Goal: Task Accomplishment & Management: Use online tool/utility

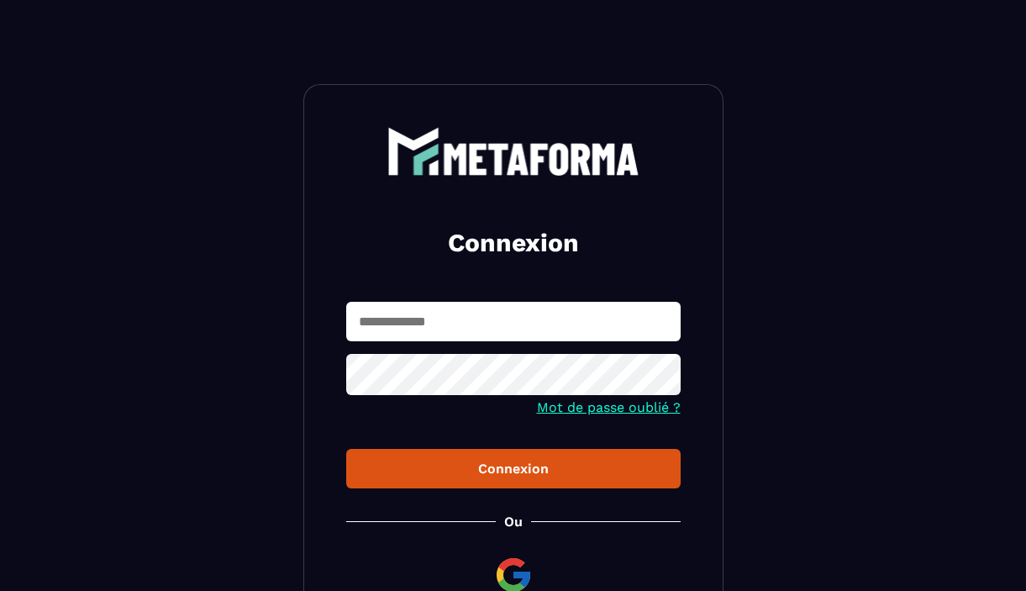
click at [487, 321] on input "text" at bounding box center [513, 321] width 334 height 39
type input "**********"
click at [531, 475] on div "Connexion" at bounding box center [513, 468] width 307 height 16
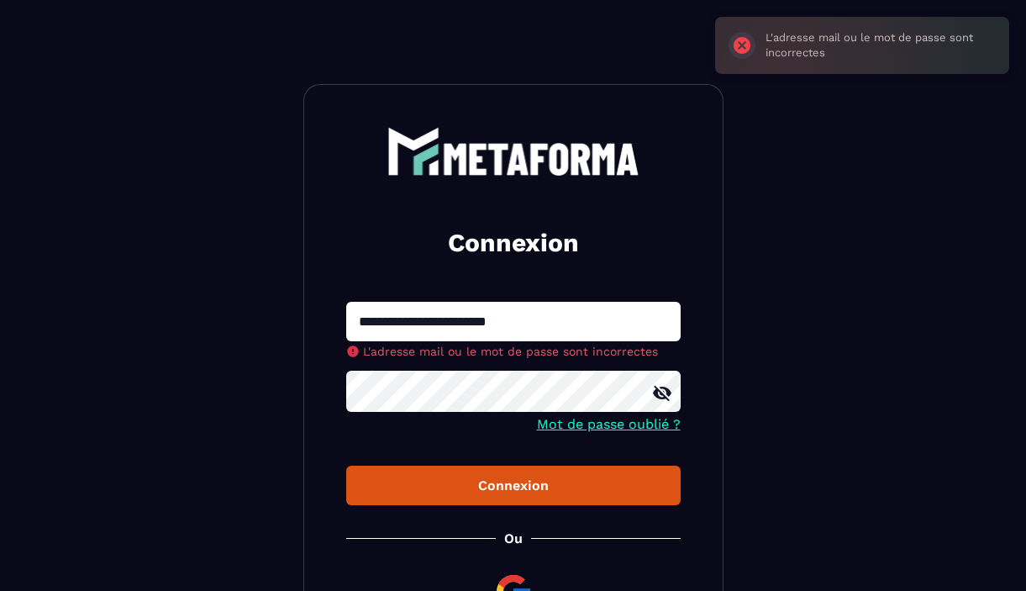
click at [665, 394] on icon at bounding box center [662, 393] width 20 height 20
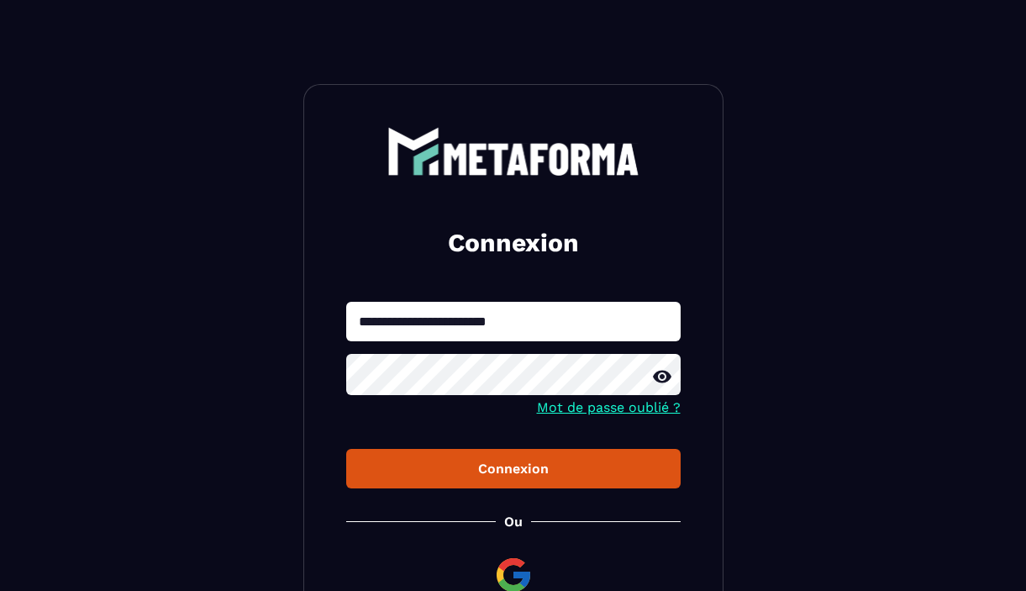
click at [528, 486] on button "Connexion" at bounding box center [513, 468] width 334 height 39
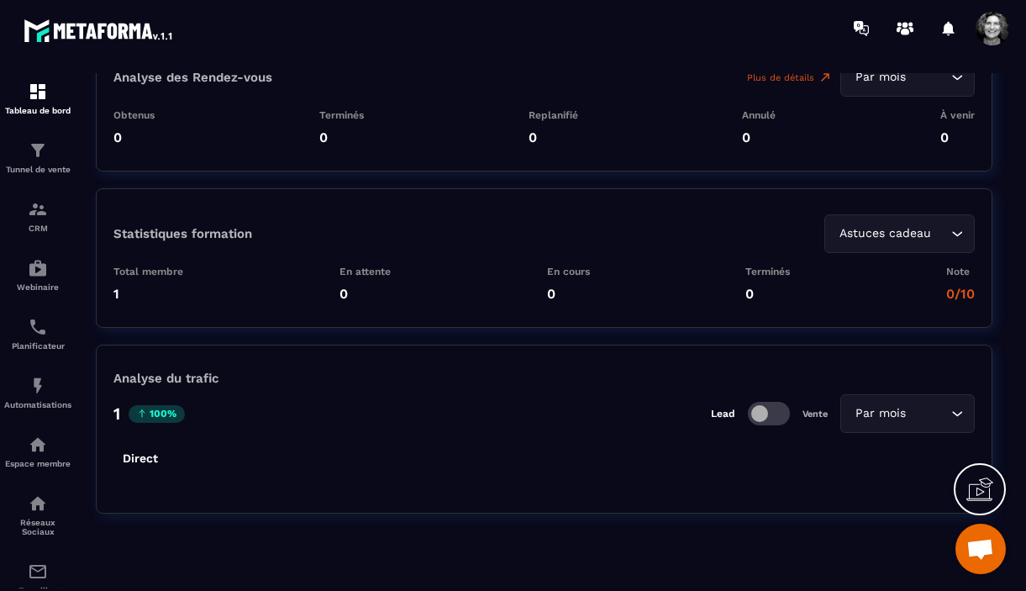
scroll to position [3885, 0]
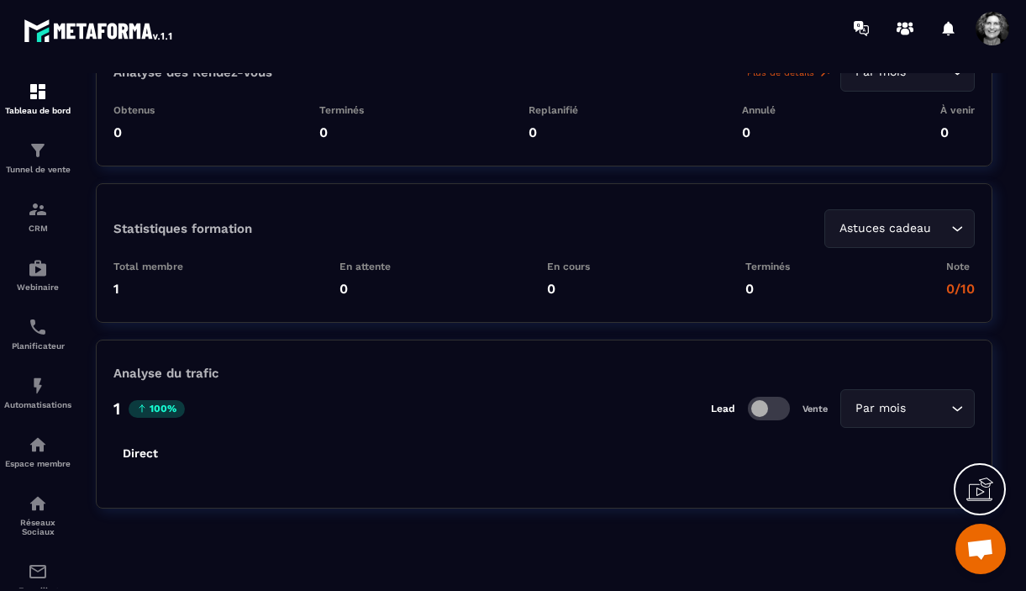
click at [992, 34] on span at bounding box center [992, 29] width 34 height 34
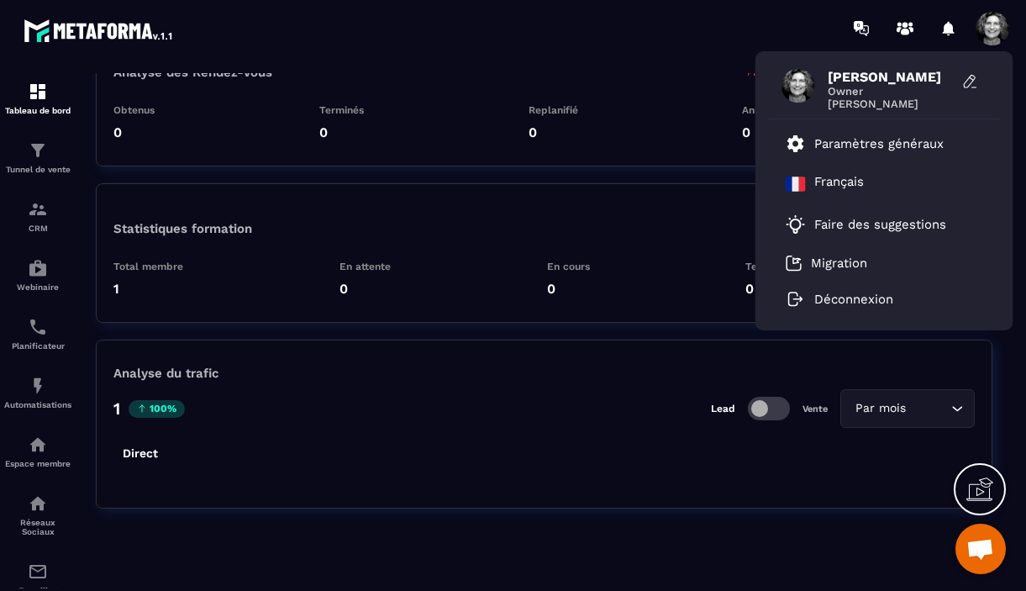
click at [680, 219] on div "Statistiques formation Astuces cadeau Loading..." at bounding box center [543, 228] width 861 height 39
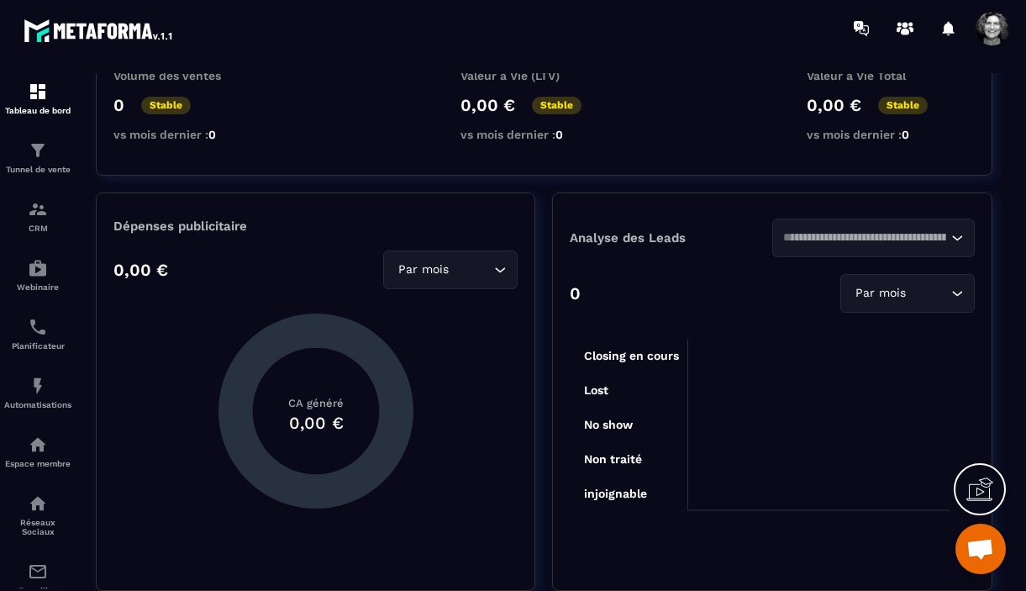
scroll to position [0, 0]
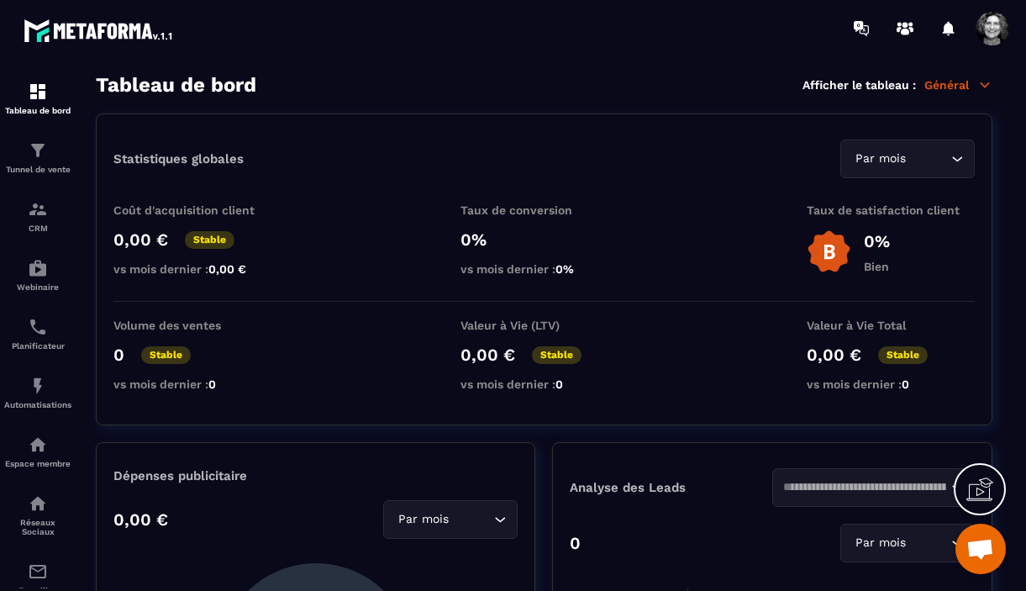
click at [981, 87] on icon at bounding box center [984, 84] width 15 height 15
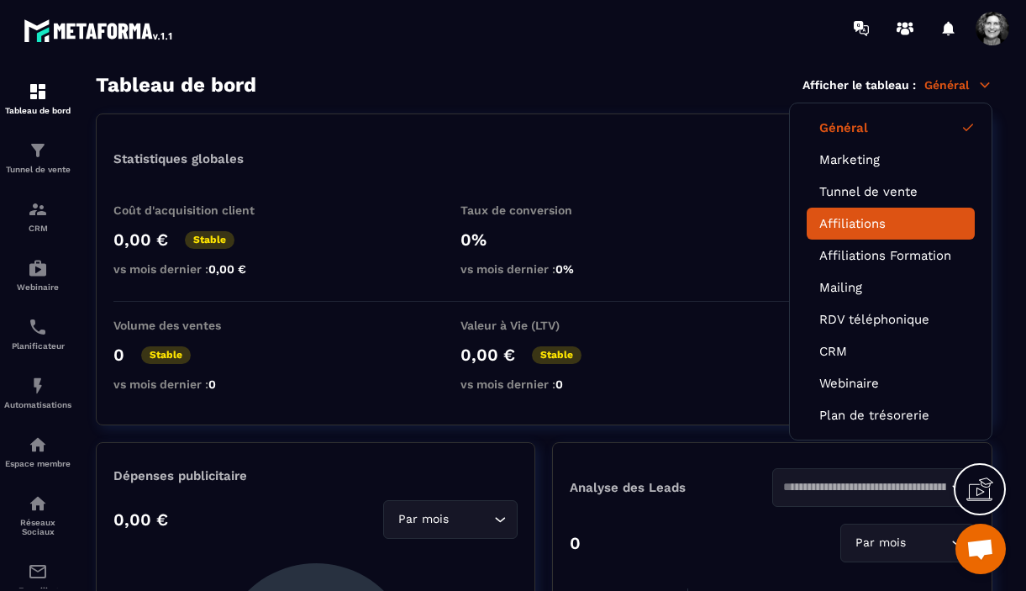
click at [867, 229] on li "Affiliations" at bounding box center [890, 224] width 168 height 32
click at [864, 221] on link "Affiliations" at bounding box center [890, 223] width 143 height 15
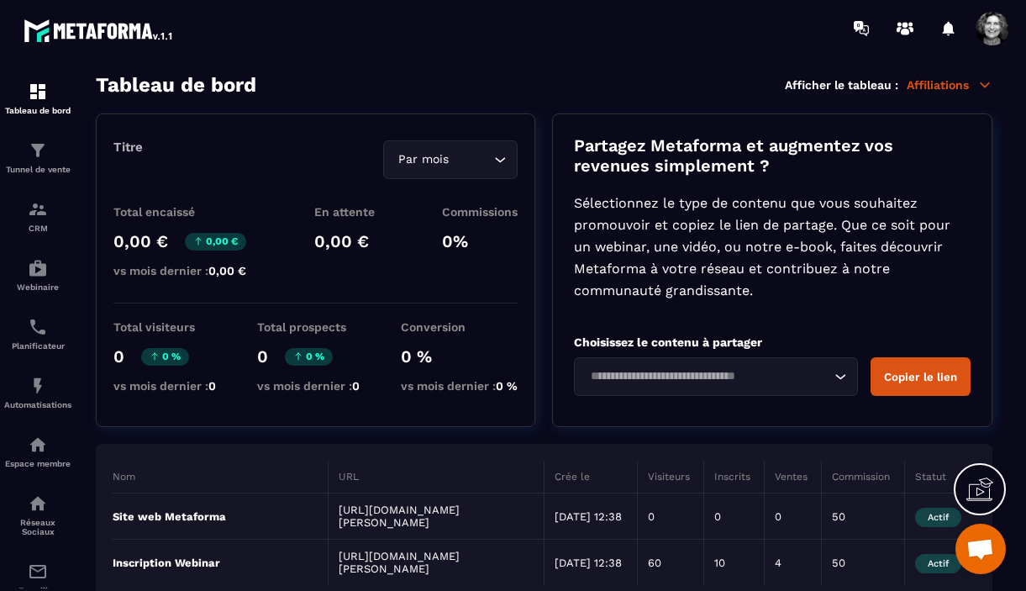
click at [991, 31] on span at bounding box center [992, 29] width 34 height 34
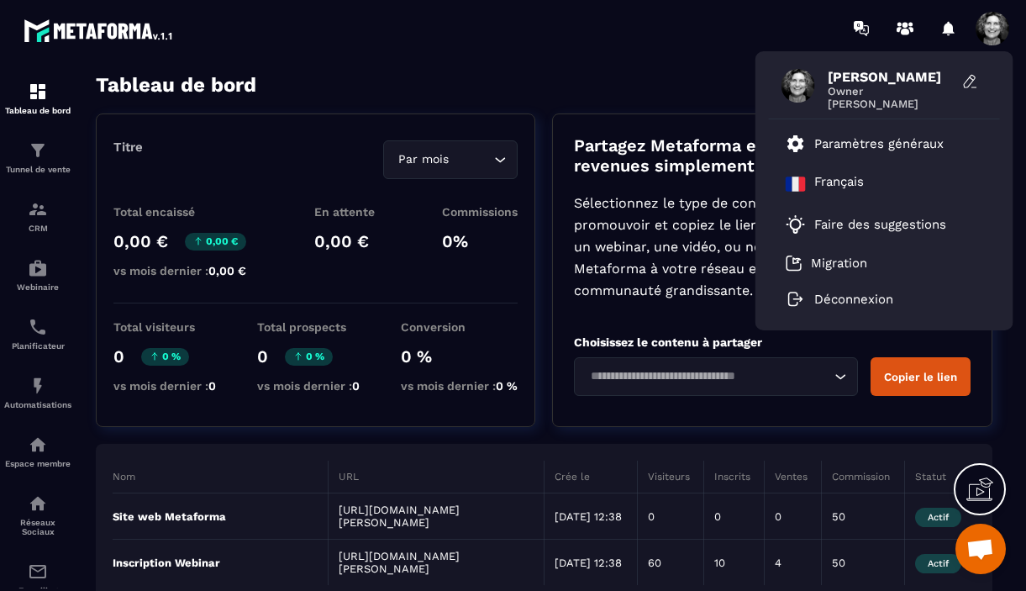
click at [638, 39] on div "[PERSON_NAME] Owner [PERSON_NAME] Paramètres généraux [DEMOGRAPHIC_DATA] Faire …" at bounding box center [611, 28] width 828 height 56
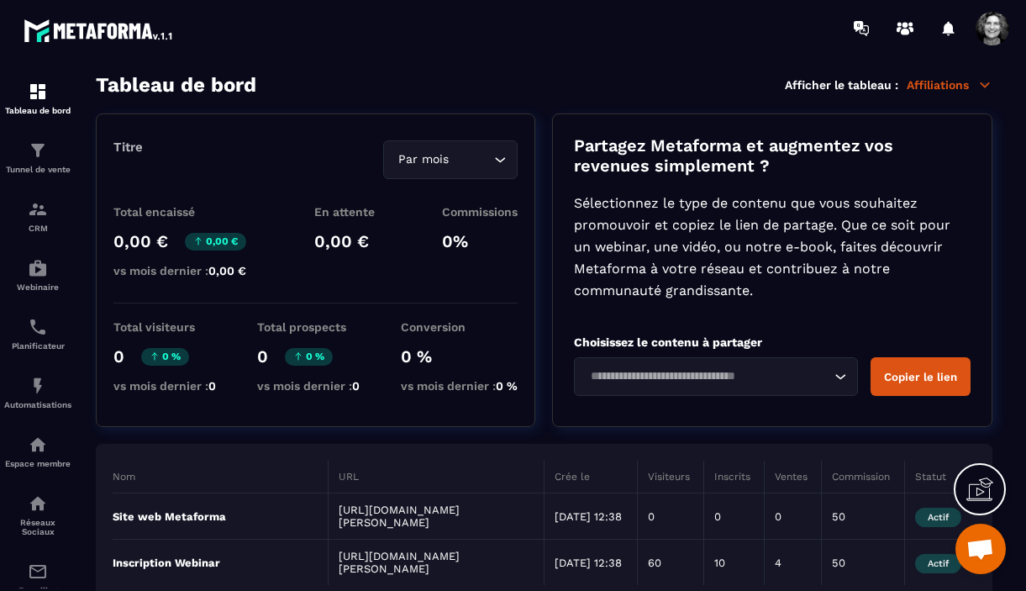
click at [983, 87] on icon at bounding box center [984, 84] width 15 height 15
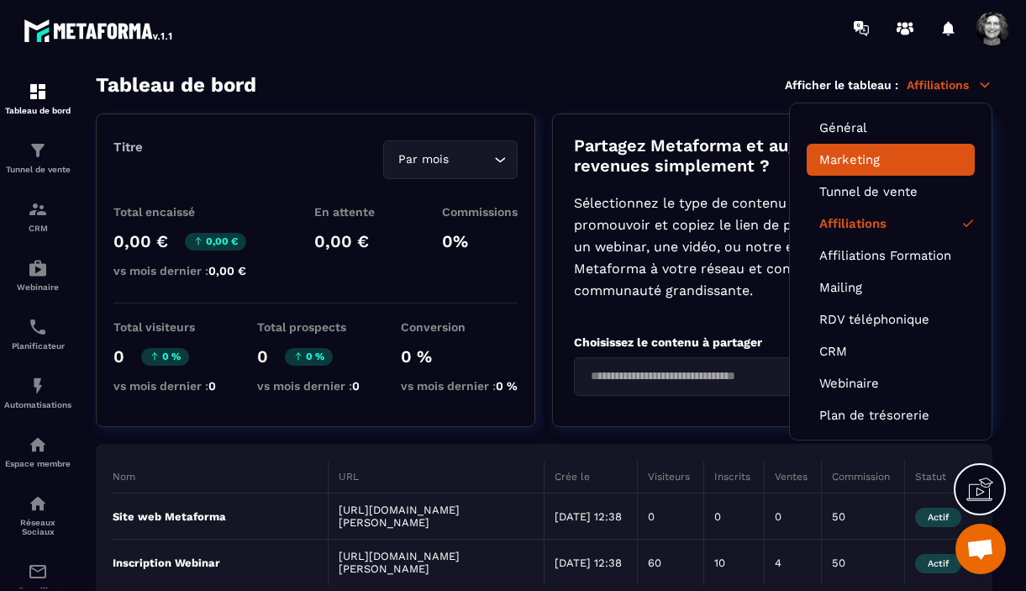
click at [872, 163] on link "Marketing" at bounding box center [890, 159] width 143 height 15
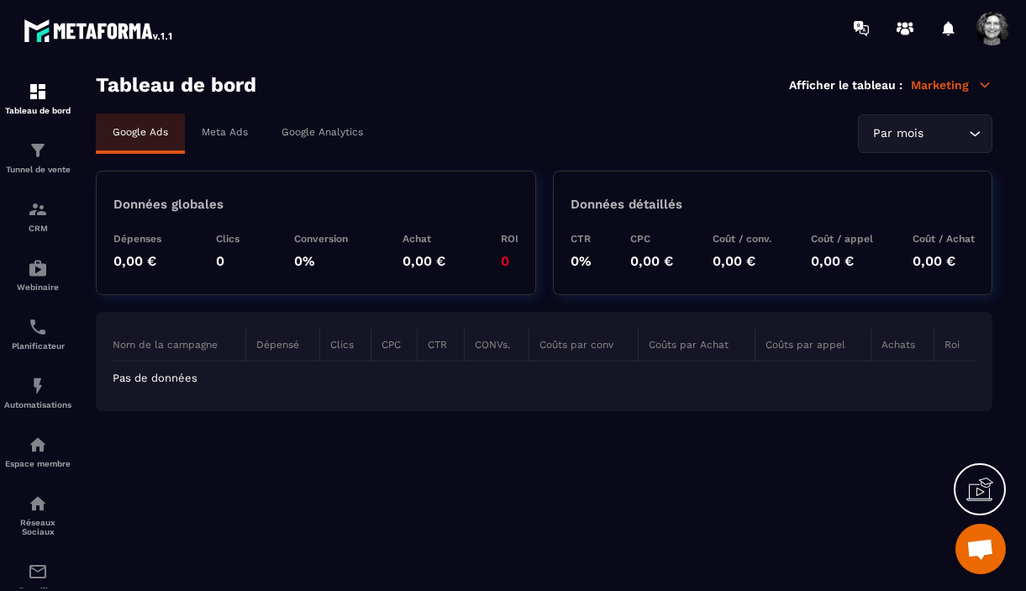
click at [219, 132] on p "Meta Ads" at bounding box center [225, 132] width 46 height 12
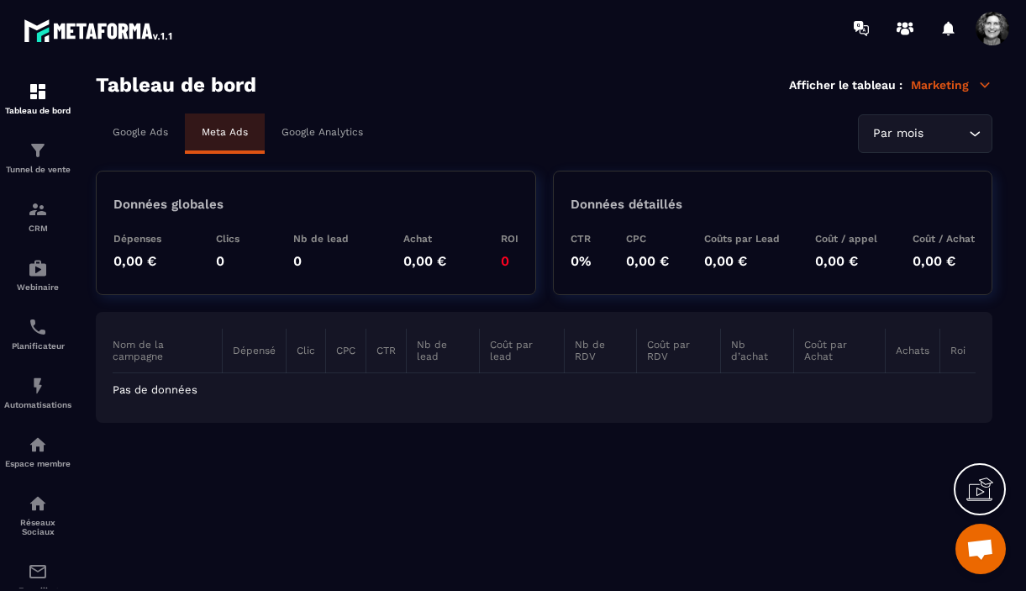
click at [338, 129] on p "Google Analytics" at bounding box center [321, 132] width 81 height 12
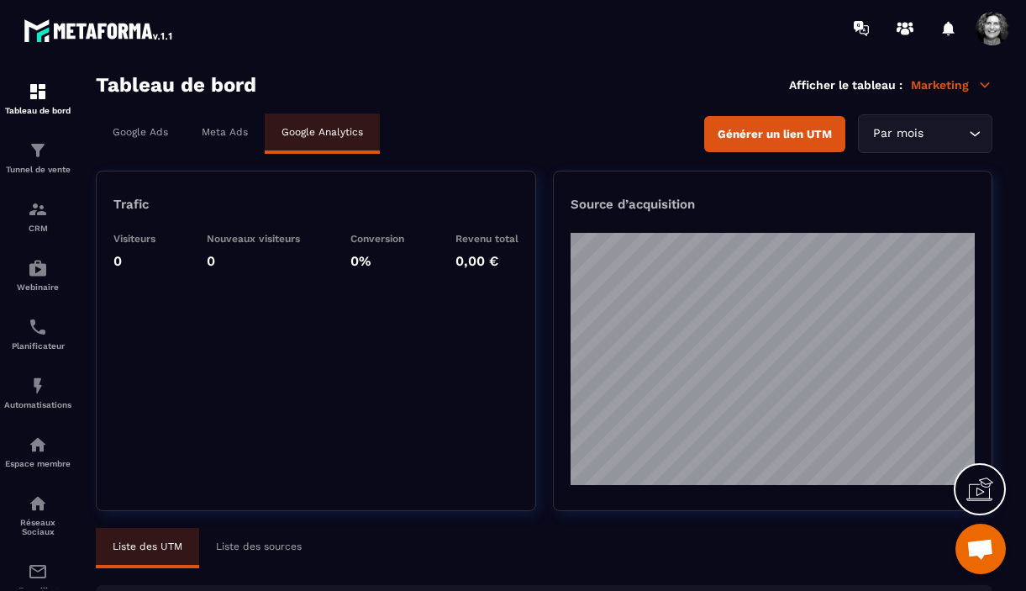
click at [980, 82] on icon at bounding box center [984, 84] width 15 height 15
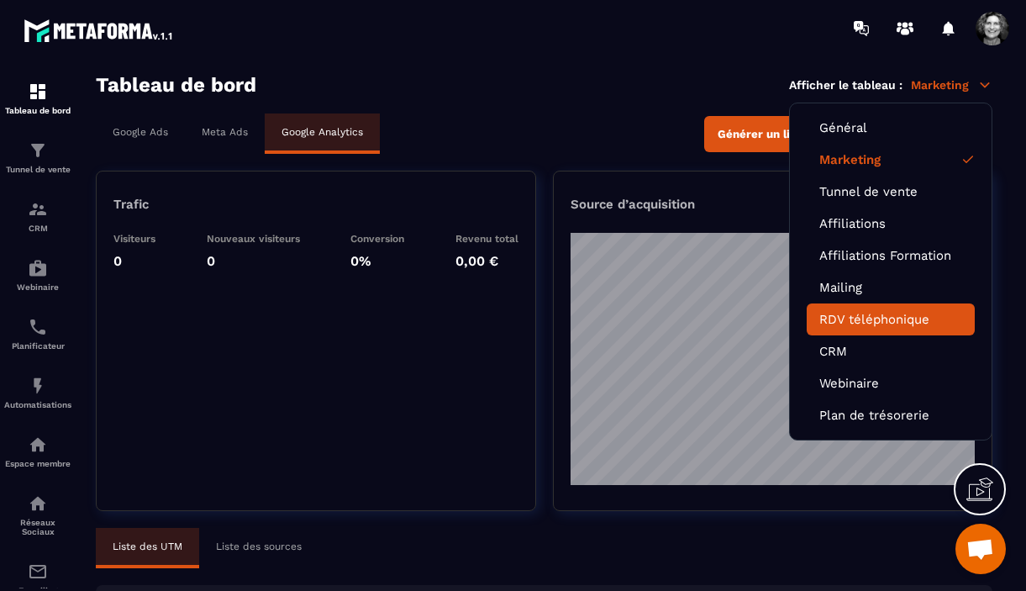
click at [890, 323] on link "RDV téléphonique" at bounding box center [890, 319] width 143 height 15
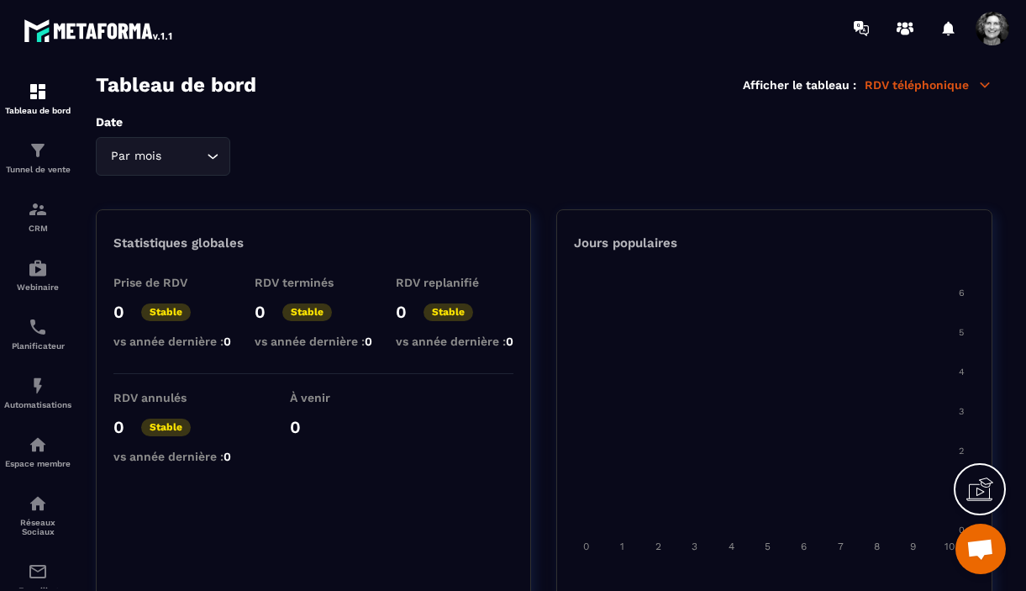
scroll to position [17545, 0]
click at [36, 396] on img at bounding box center [38, 386] width 20 height 20
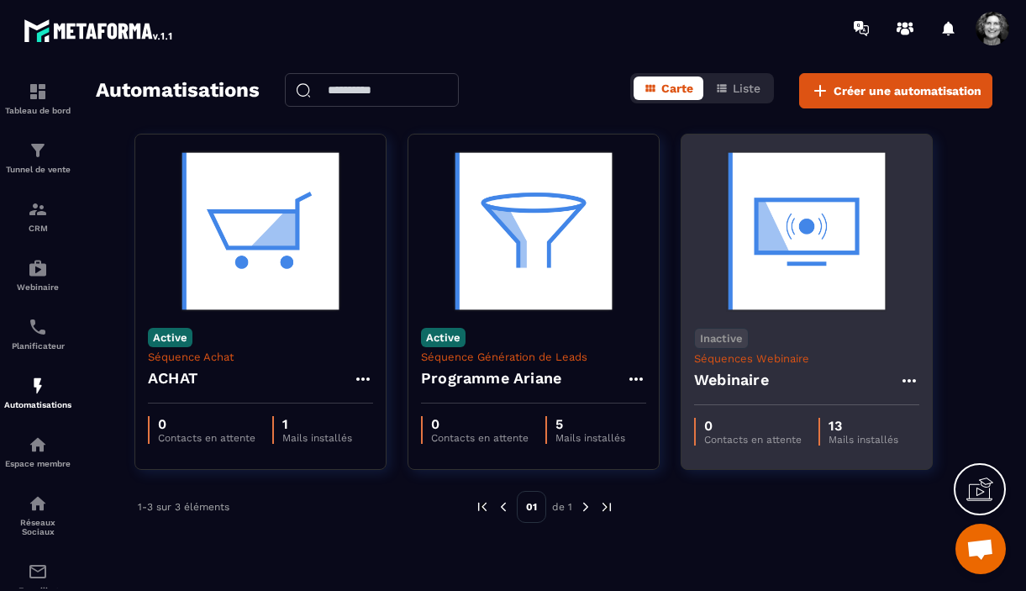
click at [817, 290] on img at bounding box center [806, 231] width 225 height 168
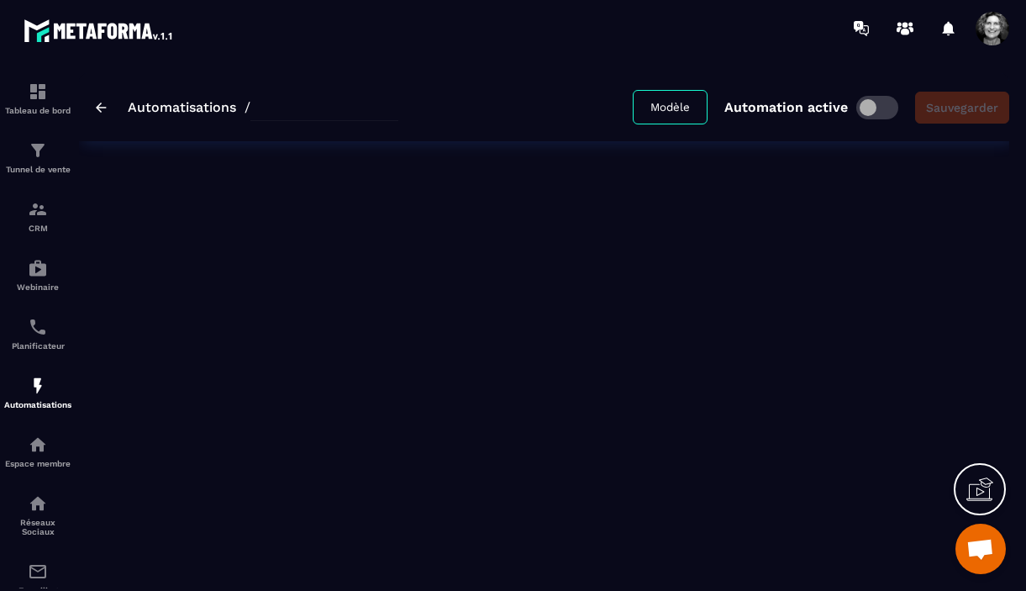
type input "*********"
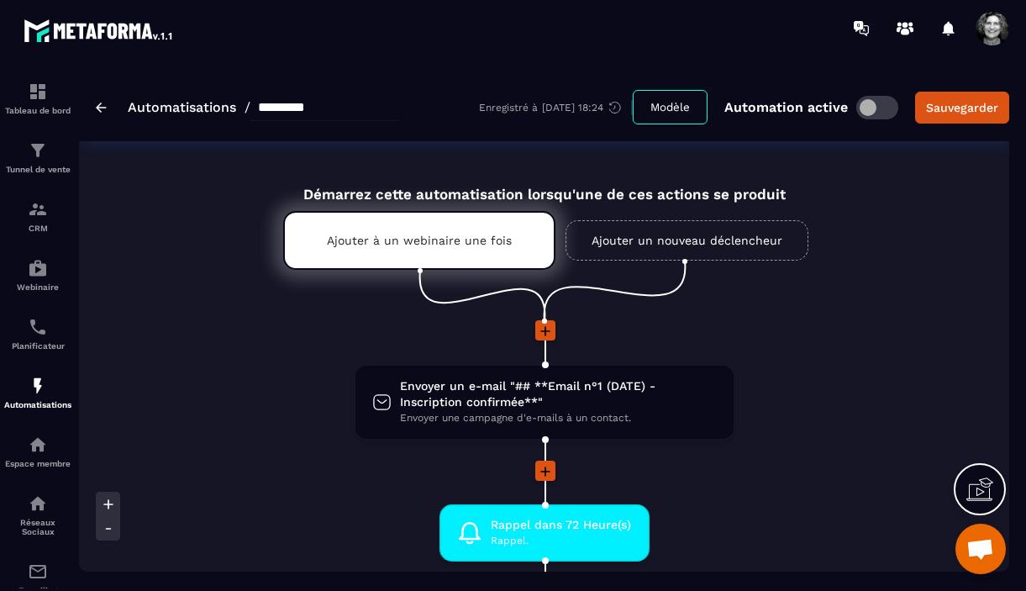
click at [550, 334] on icon at bounding box center [545, 331] width 17 height 17
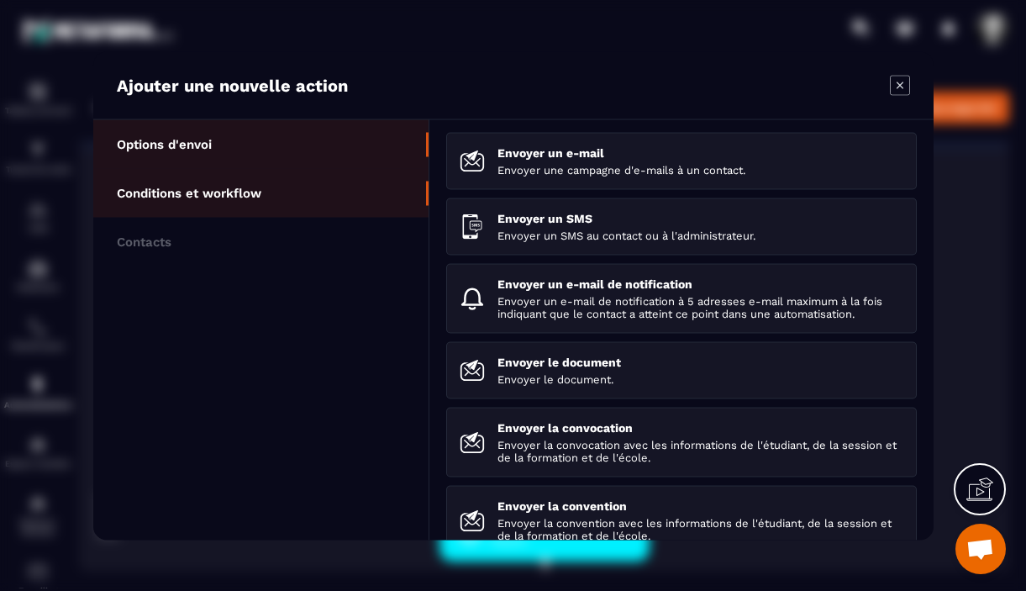
click at [257, 198] on p "Conditions et workflow" at bounding box center [189, 192] width 144 height 15
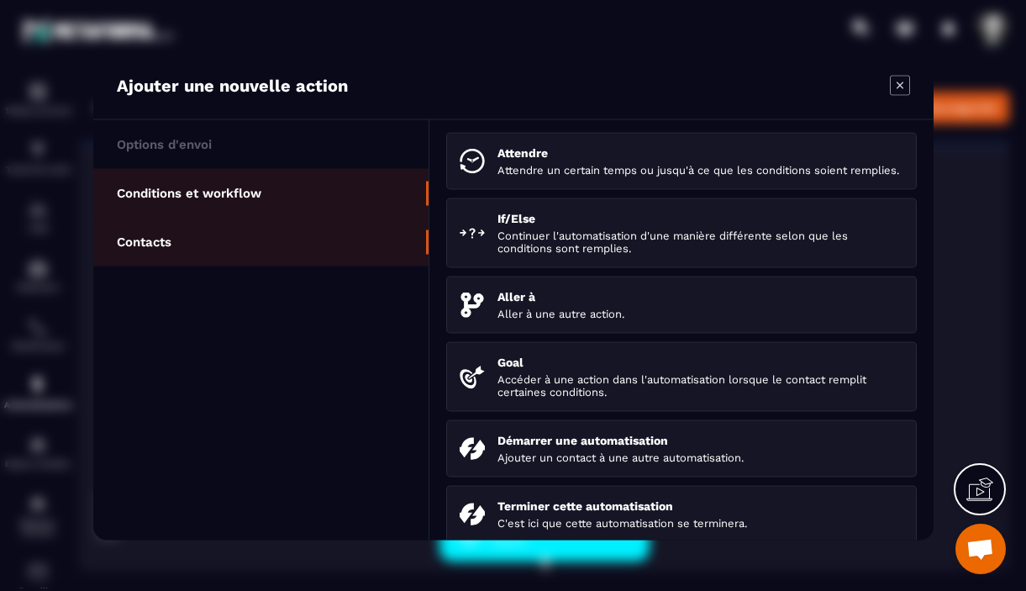
click at [243, 244] on li "Contacts" at bounding box center [260, 241] width 335 height 49
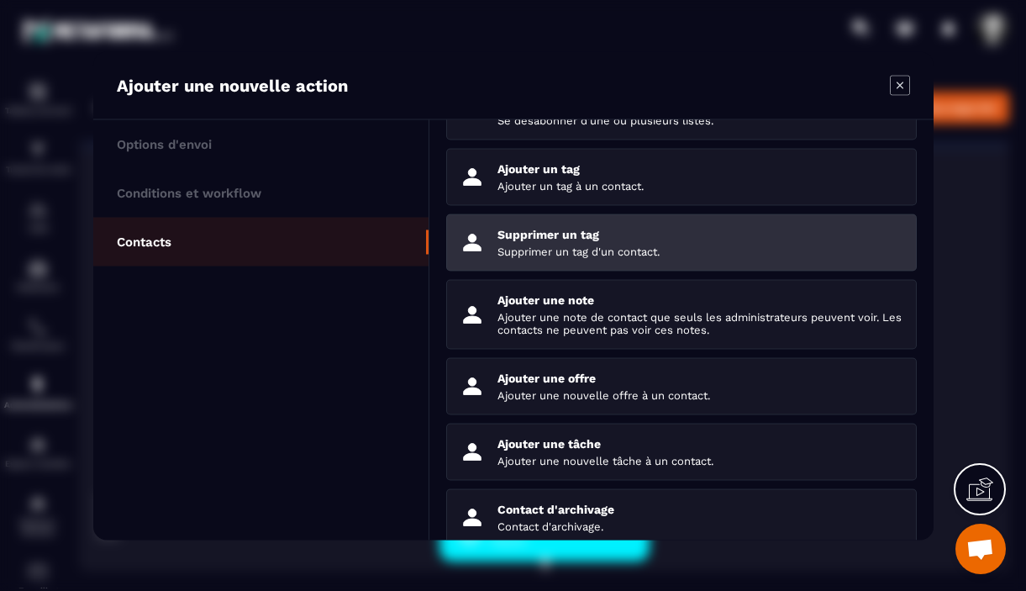
scroll to position [145, 0]
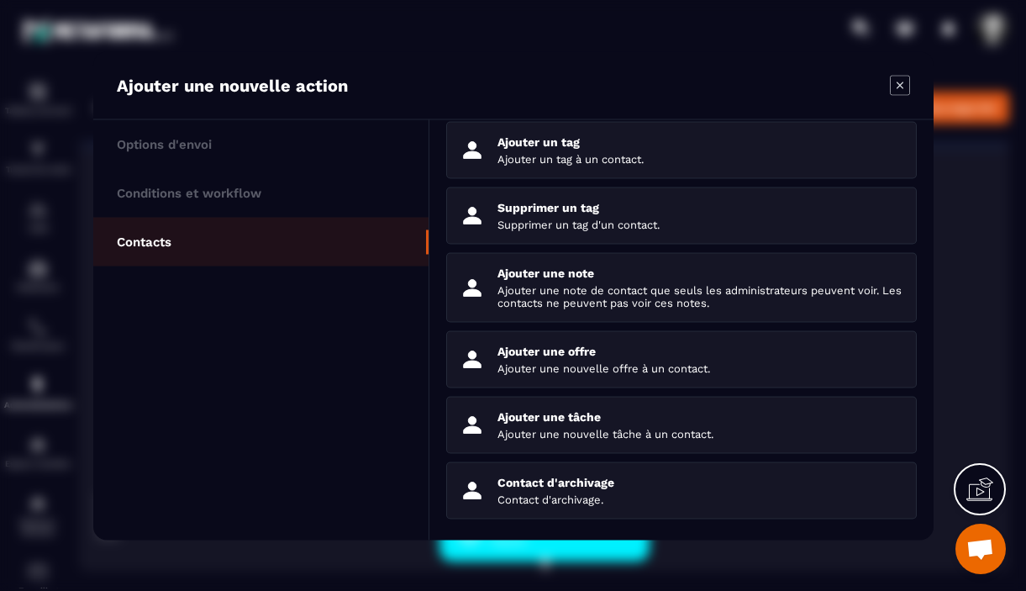
click at [897, 86] on icon "Modal window" at bounding box center [899, 84] width 7 height 7
